Goal: Communication & Community: Answer question/provide support

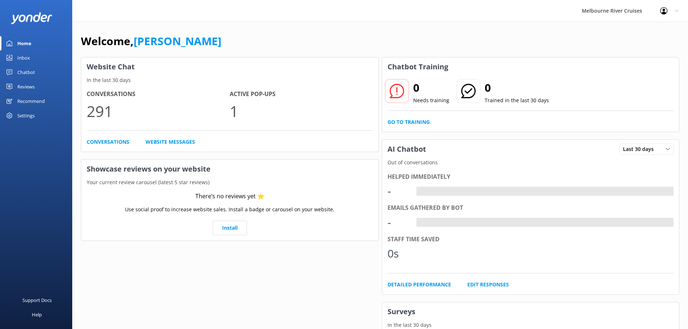
click at [28, 61] on div "Inbox" at bounding box center [23, 58] width 13 height 14
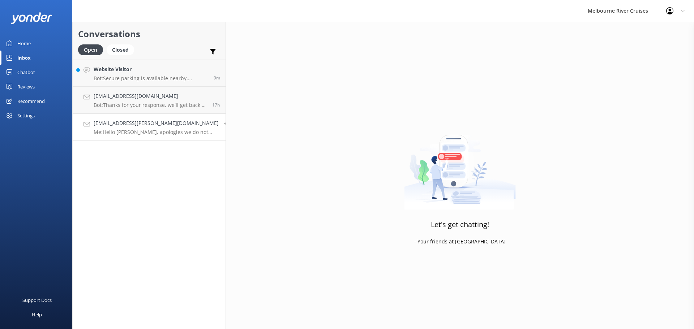
click at [135, 133] on p "Me: Hello [PERSON_NAME], apologies we do not have the dinner cruise operating t…" at bounding box center [156, 132] width 125 height 7
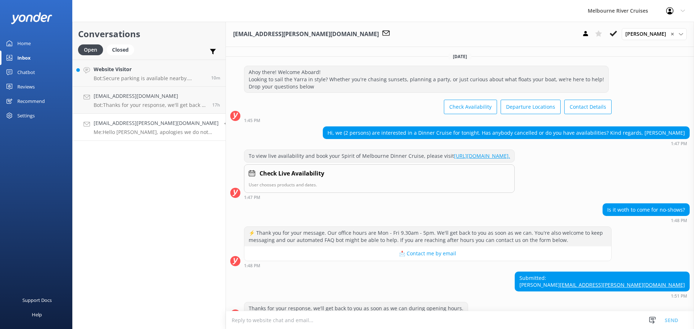
scroll to position [126, 0]
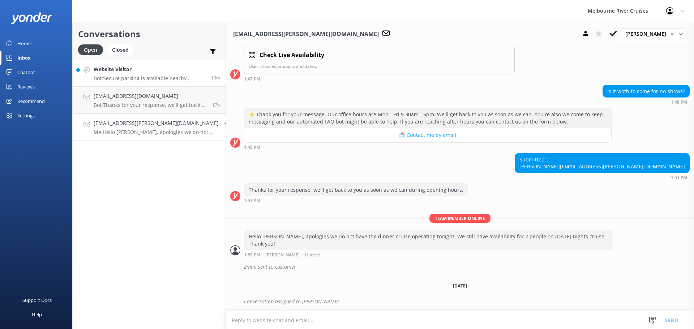
click at [143, 79] on p "Bot: Secure parking is available nearby. [PERSON_NAME][GEOGRAPHIC_DATA] has two…" at bounding box center [150, 78] width 112 height 7
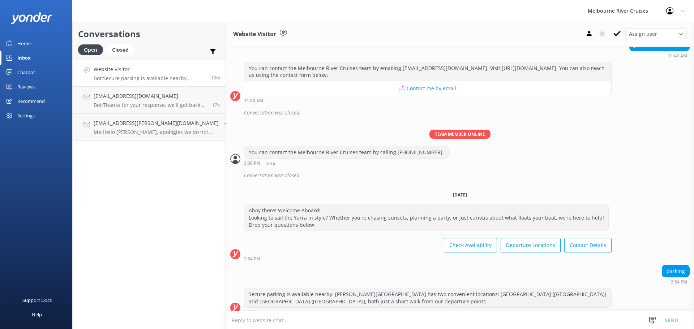
scroll to position [256, 0]
